Goal: Share content: Share content

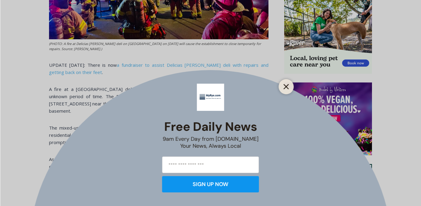
click at [285, 86] on line "Close" at bounding box center [286, 87] width 4 height 4
click at [285, 86] on div "TRANSLATE Arabic Chichewa Chinese (Simplified) Croatian Dutch English French Ge…" at bounding box center [328, 132] width 88 height 715
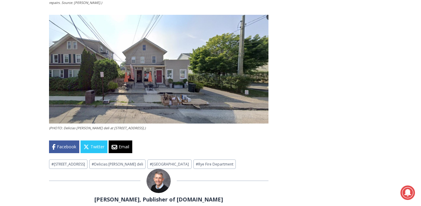
scroll to position [890, 0]
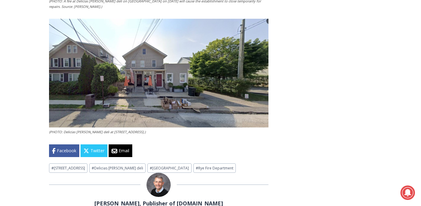
click at [143, 110] on img at bounding box center [158, 73] width 219 height 109
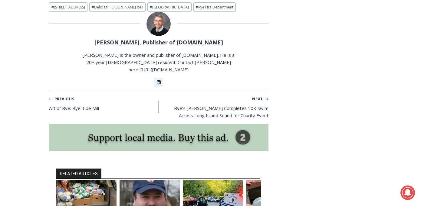
scroll to position [1051, 0]
click at [180, 55] on p "[PERSON_NAME] is the owner and publisher of [DOMAIN_NAME]. He is a 20+ year [DE…" at bounding box center [159, 62] width 154 height 22
drag, startPoint x: 226, startPoint y: 53, endPoint x: 162, endPoint y: 54, distance: 63.8
click at [162, 54] on p "[PERSON_NAME] is the owner and publisher of [DOMAIN_NAME]. He is a 20+ year [DE…" at bounding box center [159, 62] width 154 height 22
click at [152, 52] on p "[PERSON_NAME] is the owner and publisher of [DOMAIN_NAME]. He is a 20+ year [DE…" at bounding box center [159, 62] width 154 height 22
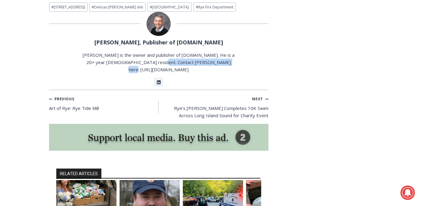
drag, startPoint x: 154, startPoint y: 52, endPoint x: 225, endPoint y: 55, distance: 71.1
click at [225, 55] on p "[PERSON_NAME] is the owner and publisher of [DOMAIN_NAME]. He is a 20+ year [DE…" at bounding box center [159, 62] width 154 height 22
copy p "[URL][DOMAIN_NAME]"
